Goal: Navigation & Orientation: Find specific page/section

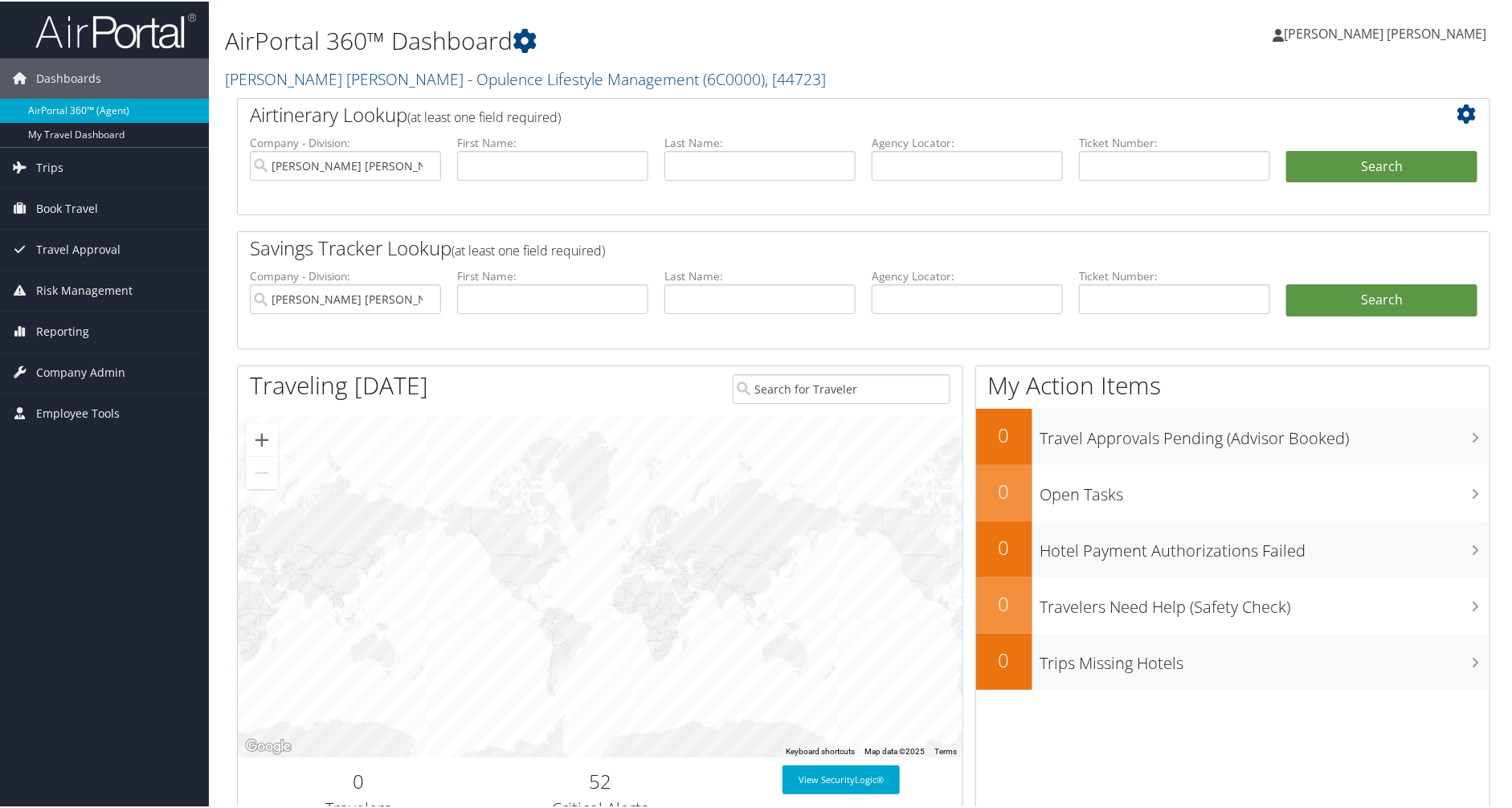
click at [74, 111] on link "AirPortal 360™ (Agent)" at bounding box center [105, 109] width 209 height 24
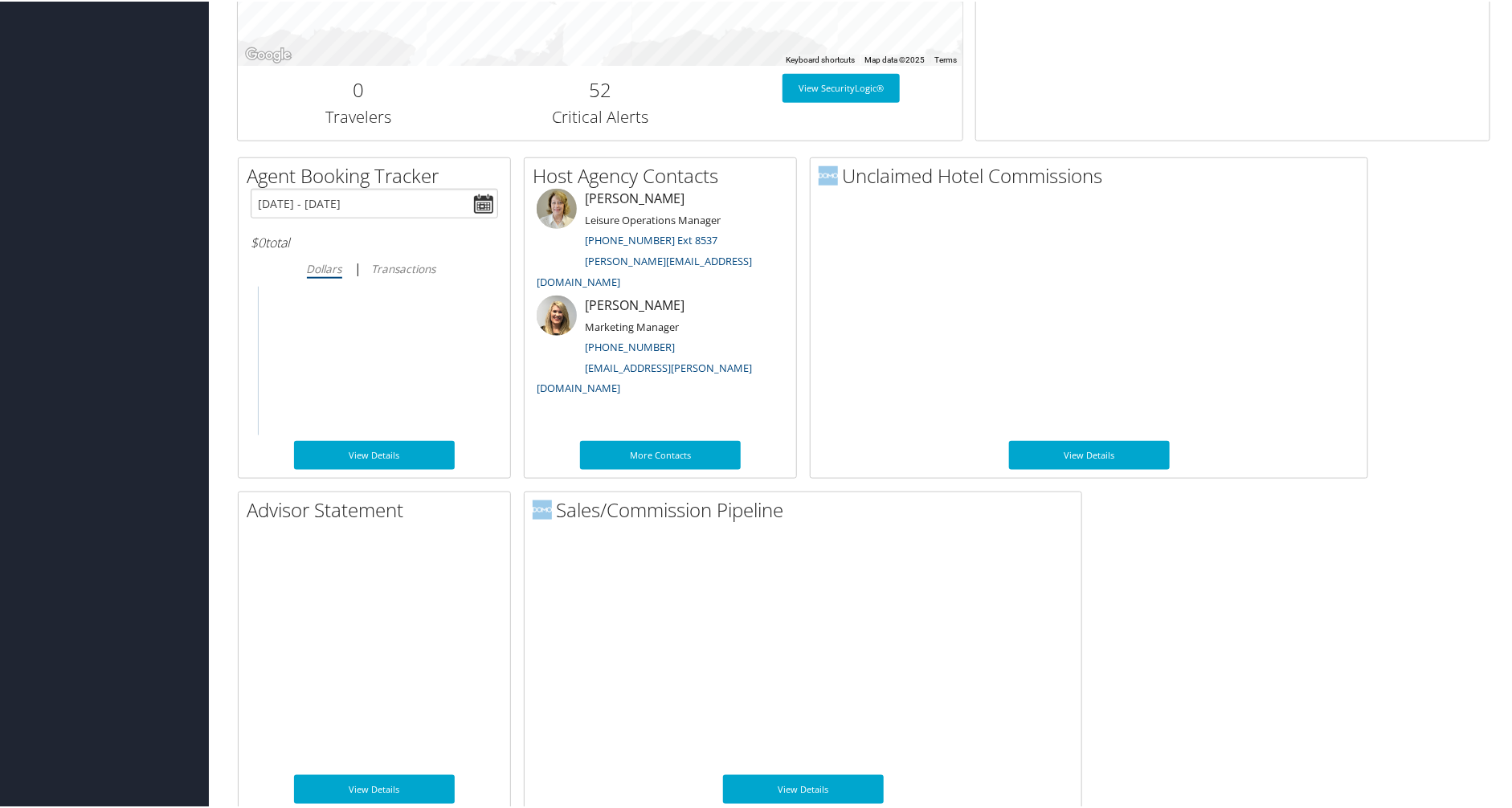
scroll to position [704, 0]
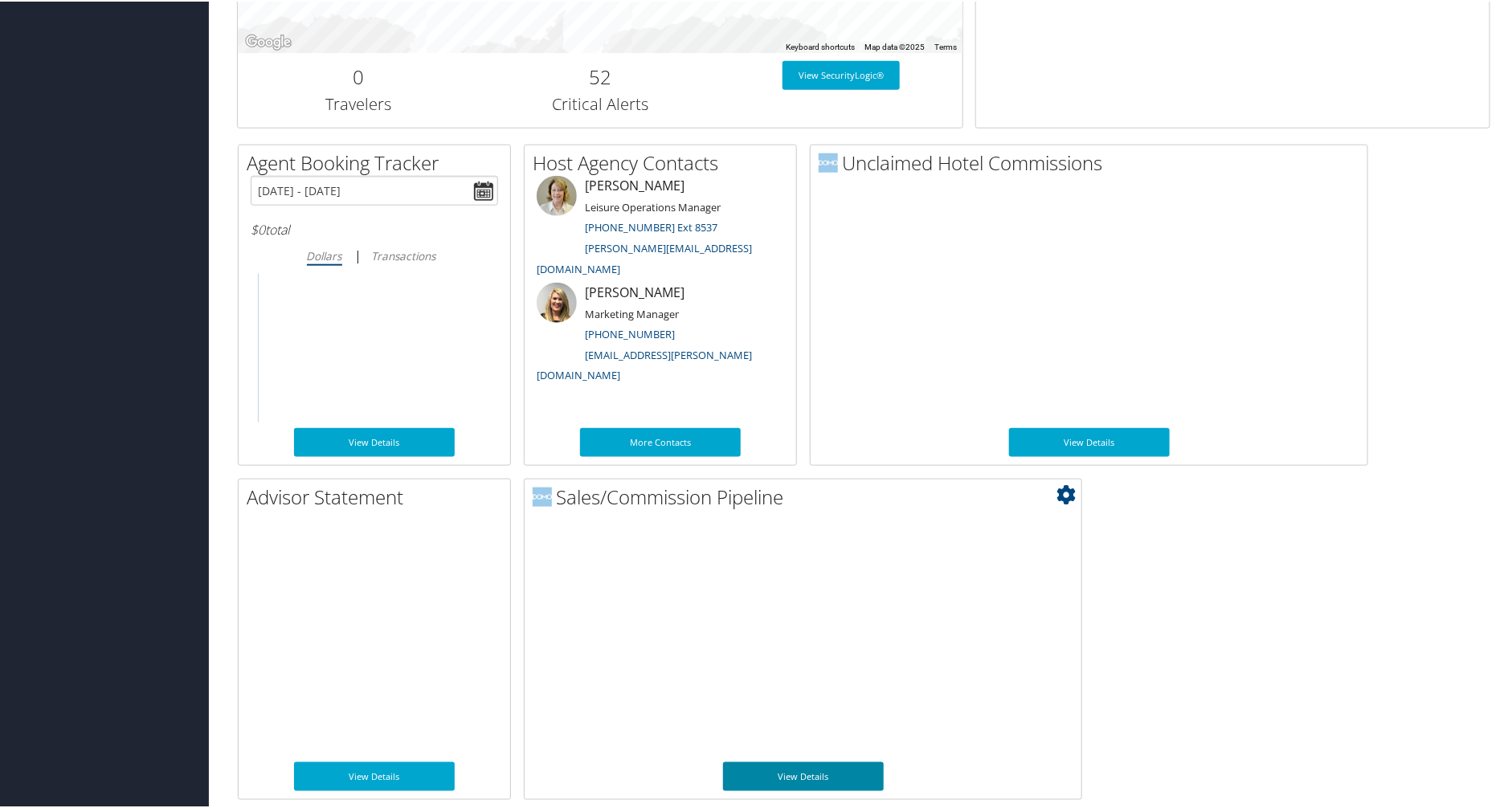
click at [786, 767] on link "View Details" at bounding box center [803, 775] width 161 height 29
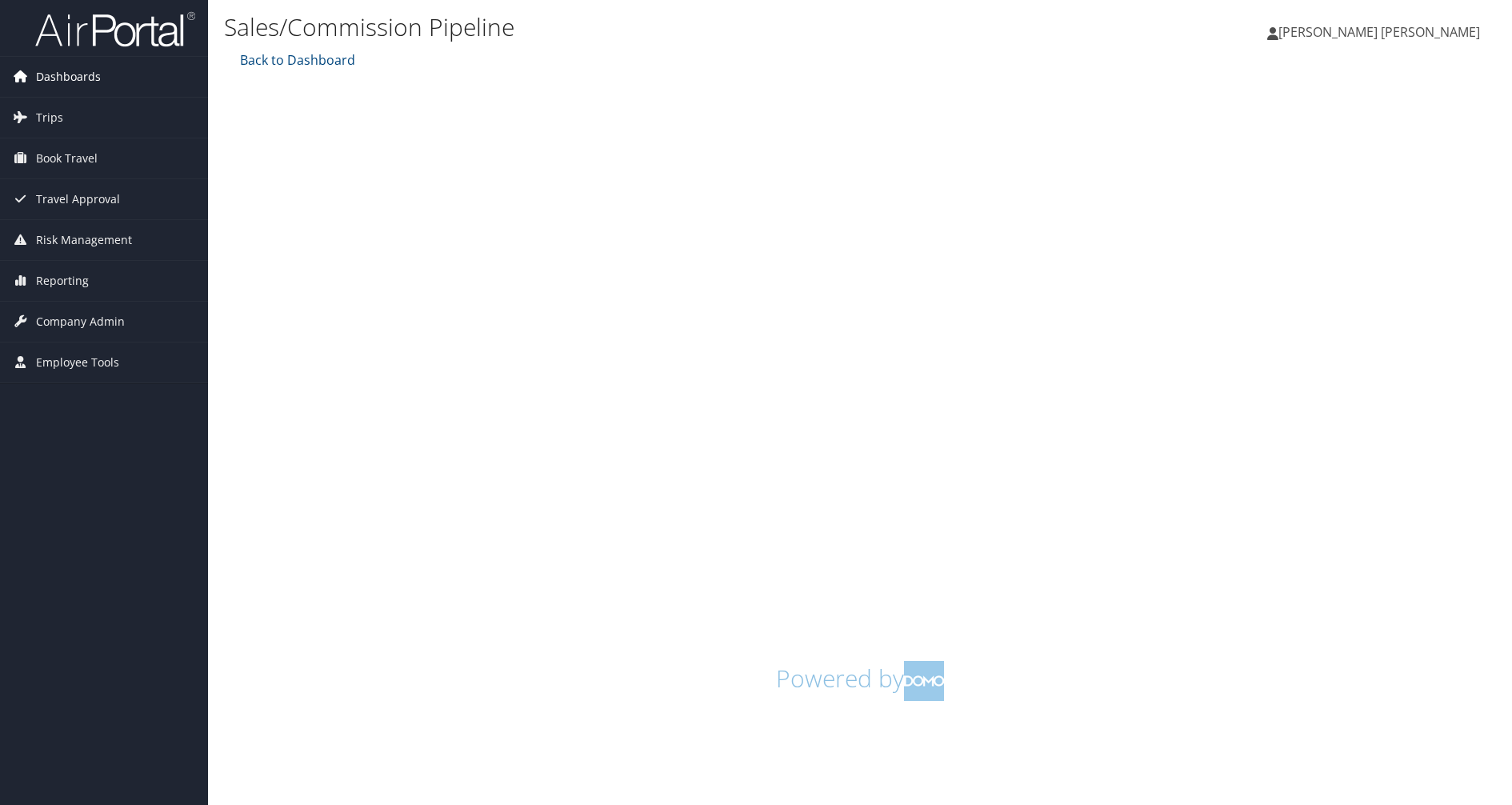
click at [106, 78] on link "Dashboards" at bounding box center [104, 77] width 208 height 40
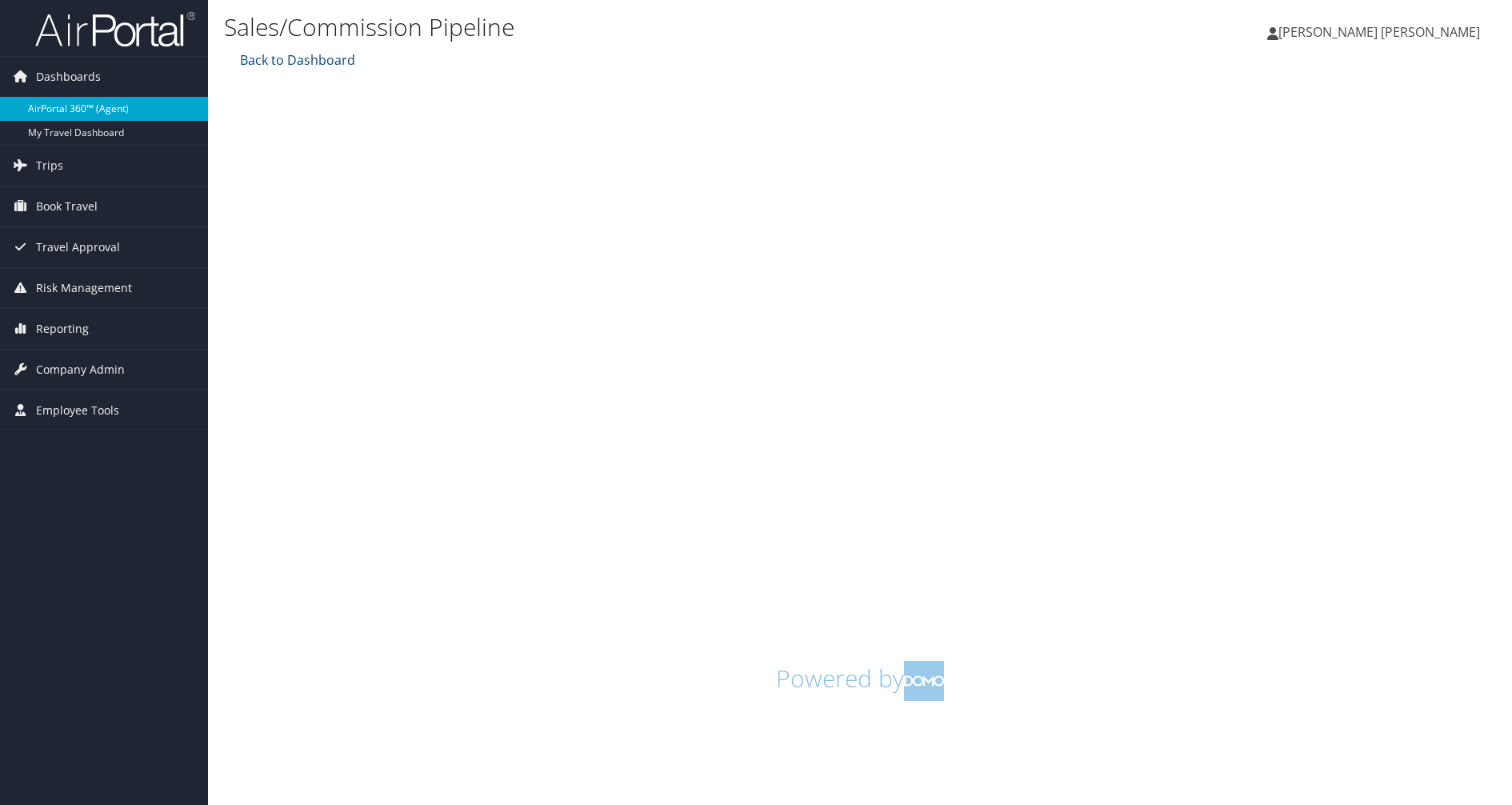
click at [107, 105] on link "AirPortal 360™ (Agent)" at bounding box center [104, 109] width 208 height 24
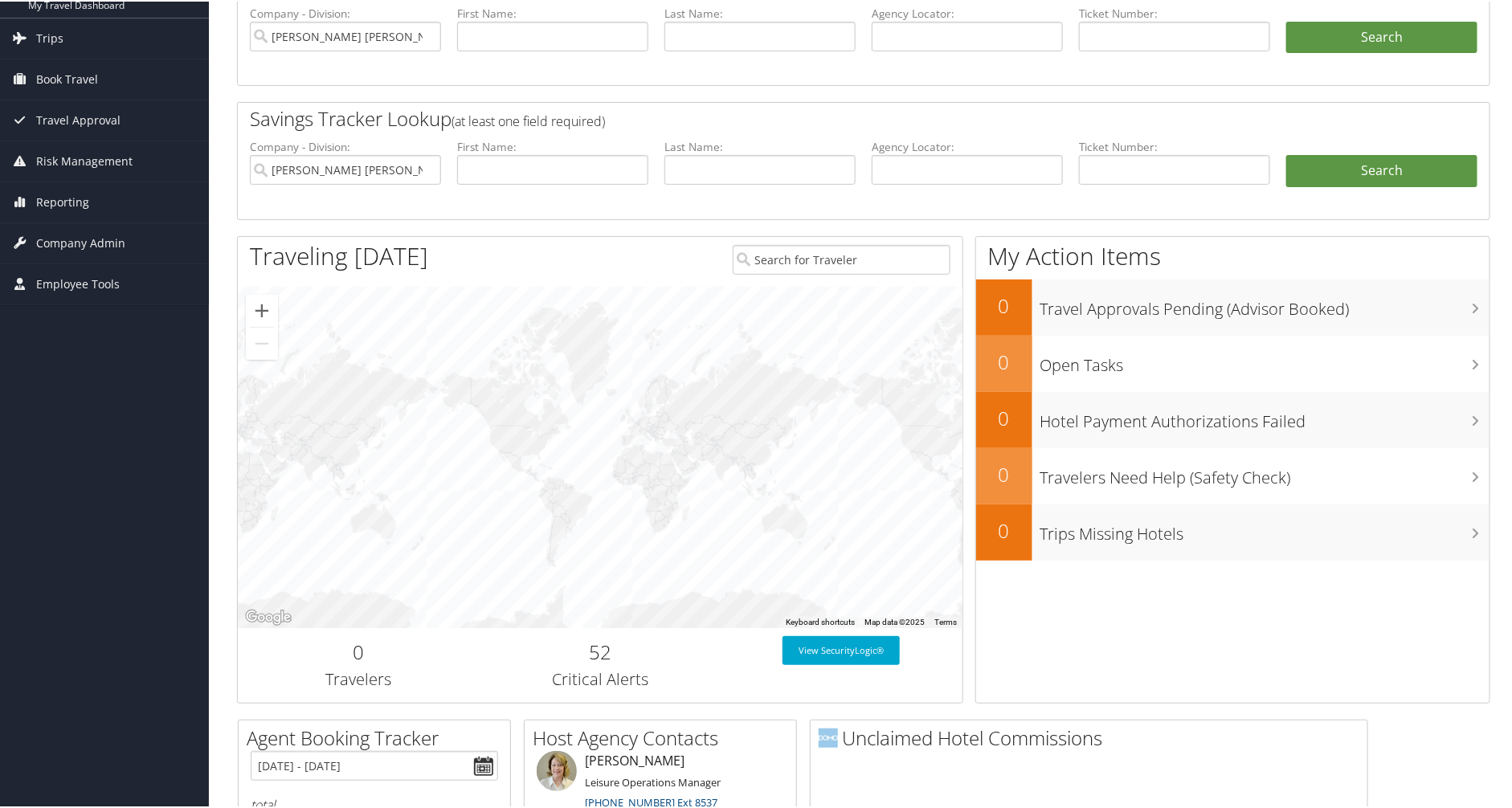
scroll to position [463, 0]
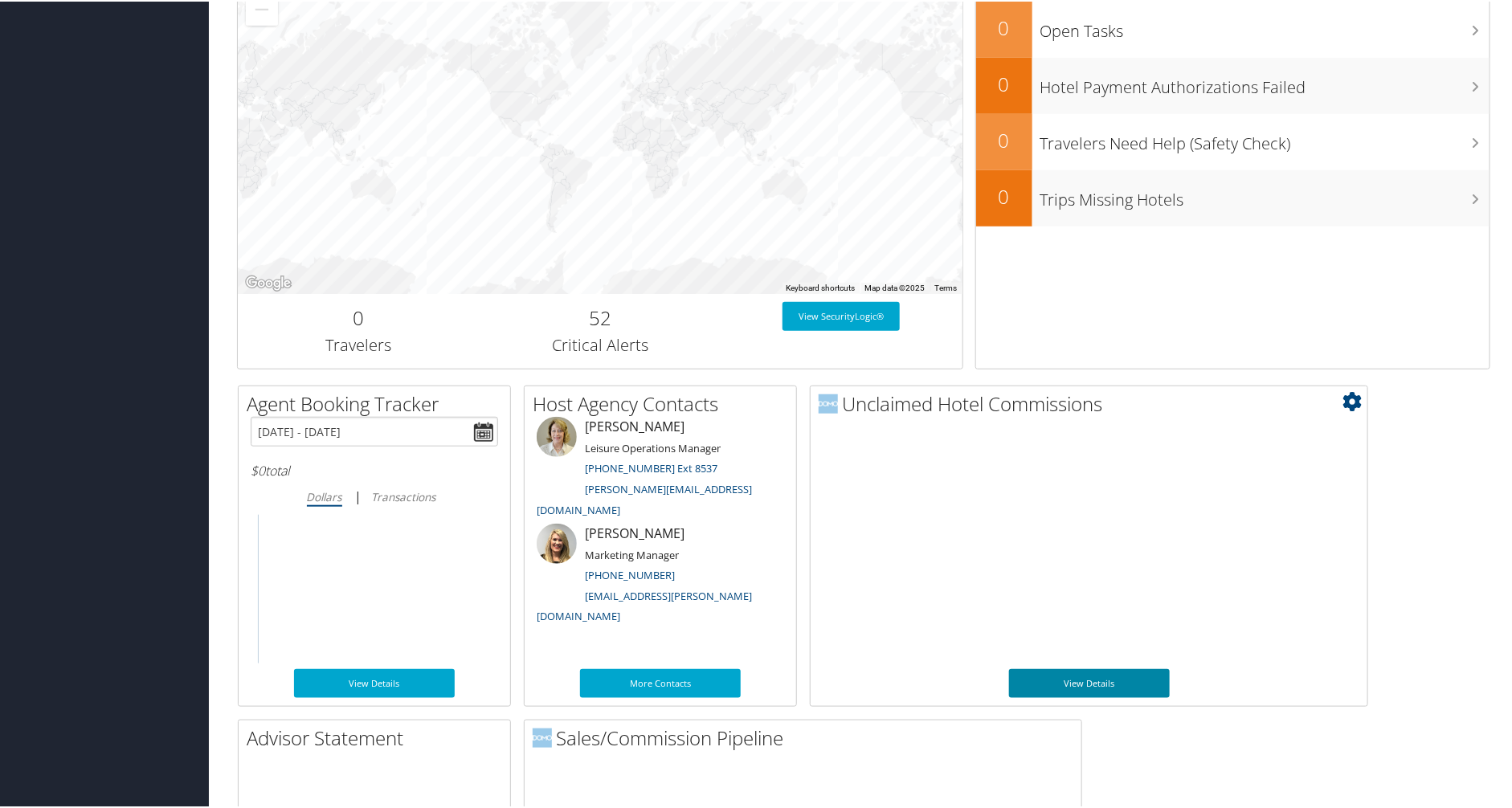
click at [1101, 686] on link "View Details" at bounding box center [1089, 682] width 161 height 29
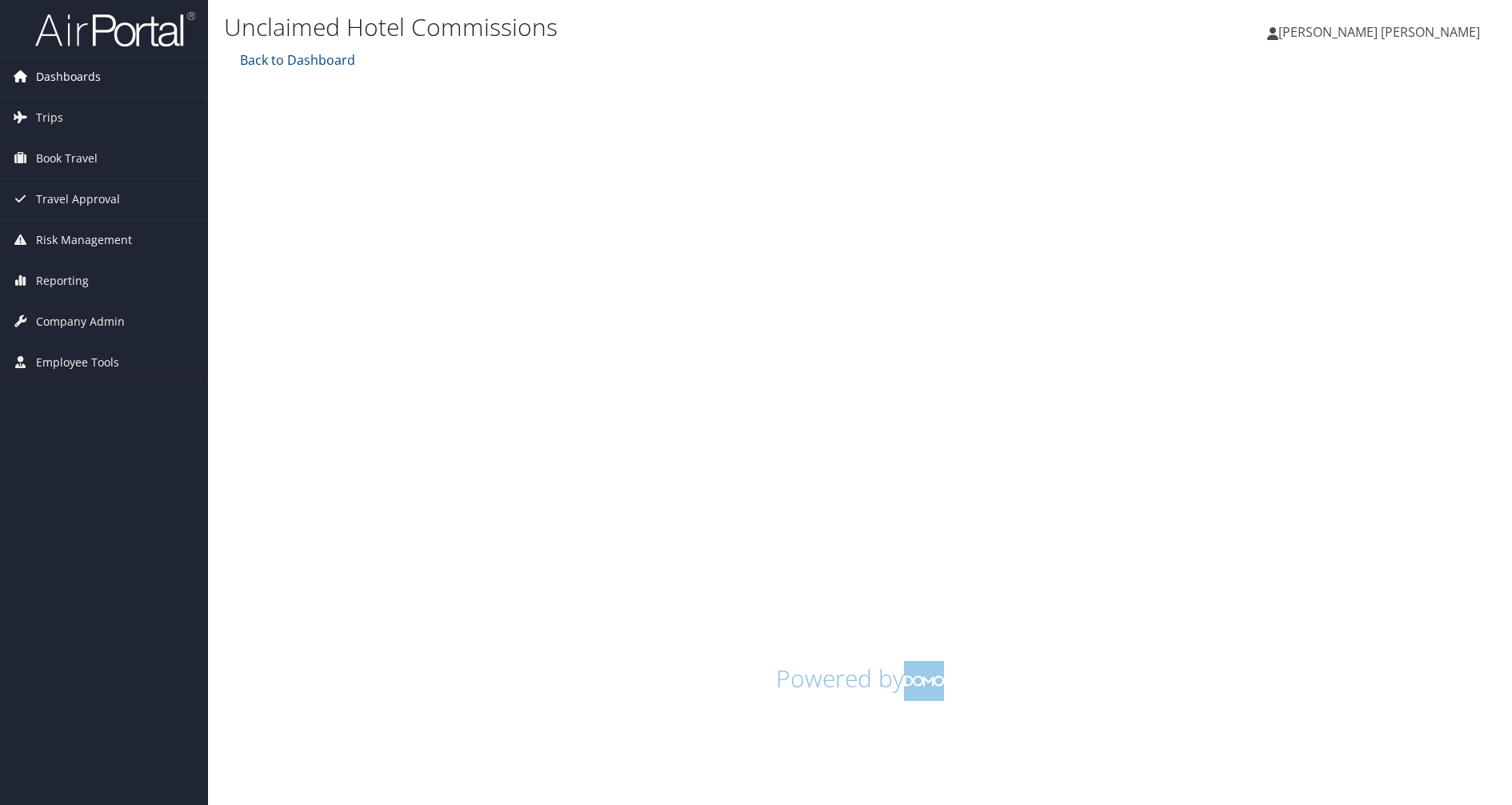
click at [102, 85] on link "Dashboards" at bounding box center [104, 77] width 208 height 40
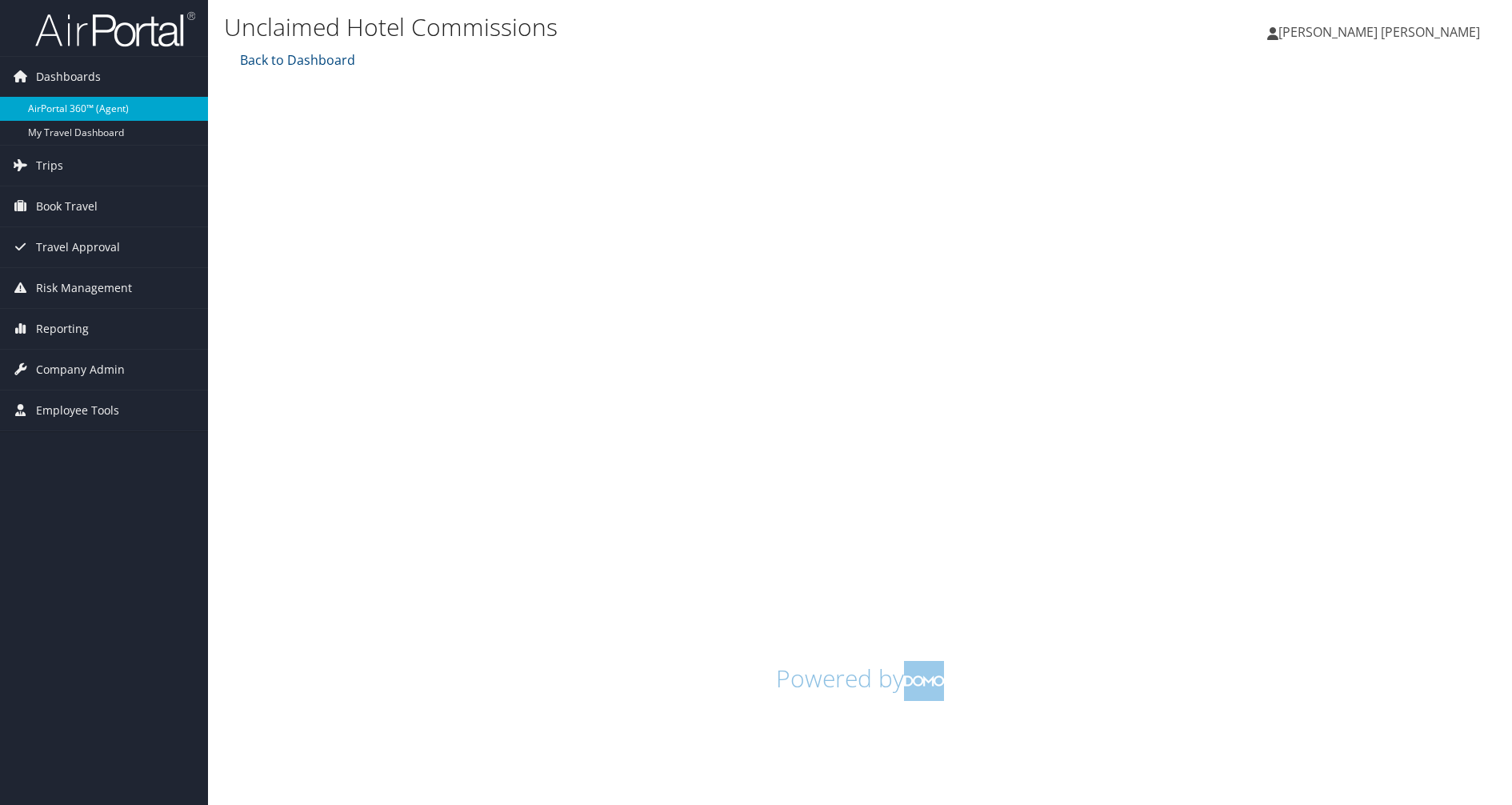
click at [95, 114] on link "AirPortal 360™ (Agent)" at bounding box center [104, 109] width 208 height 24
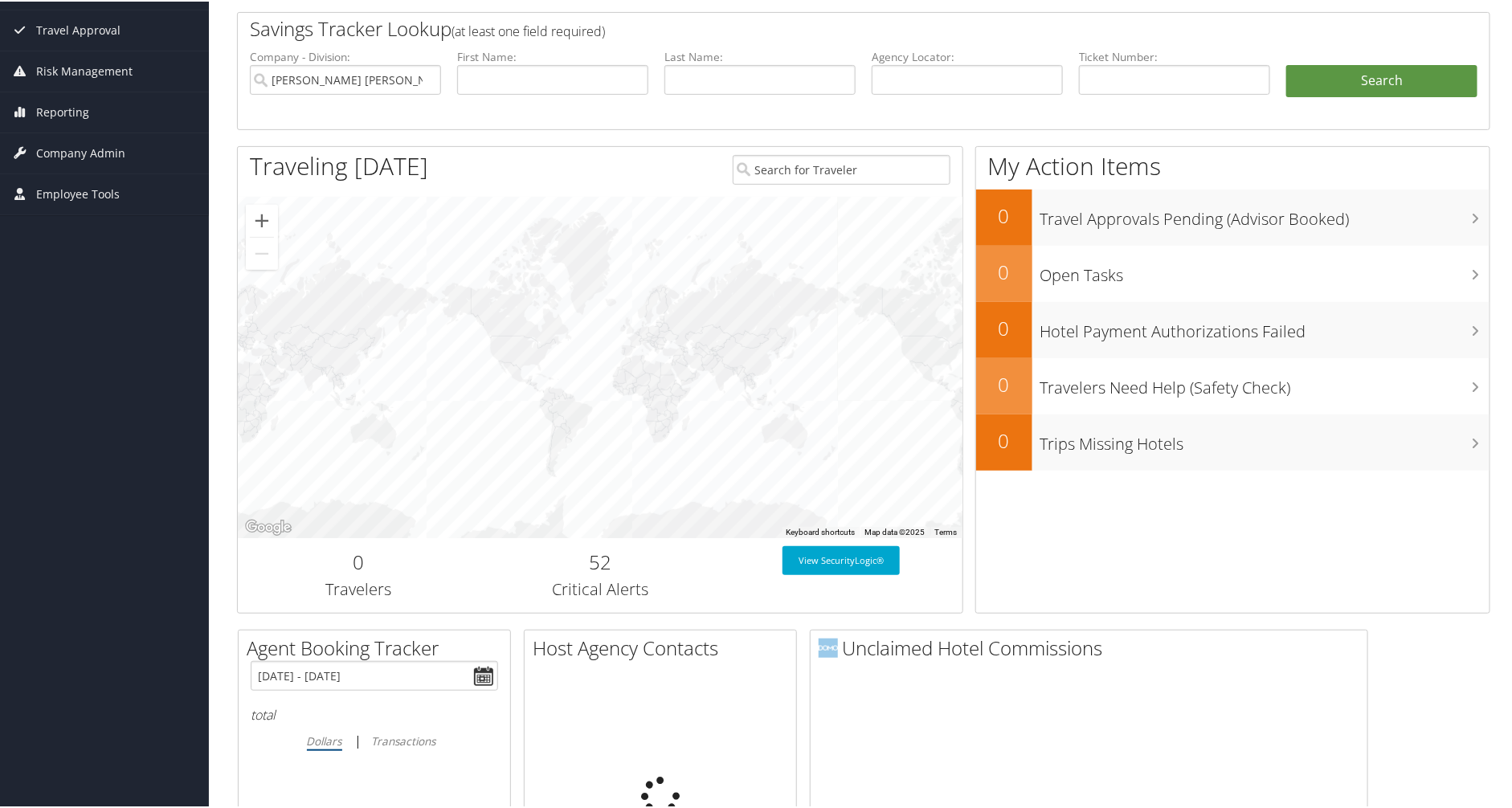
scroll to position [554, 0]
